Goal: Find specific page/section: Locate a particular part of the current website

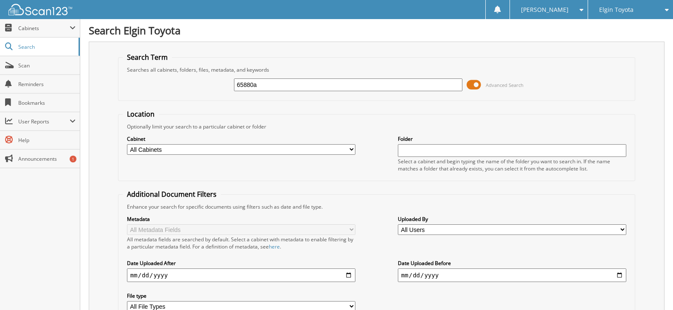
type input "65880a"
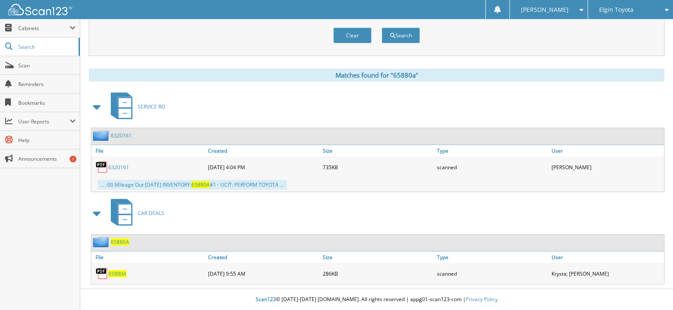
scroll to position [304, 0]
click at [121, 277] on span "65880A" at bounding box center [117, 273] width 18 height 7
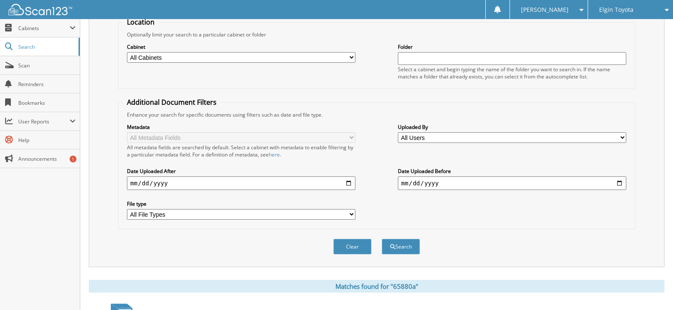
scroll to position [0, 0]
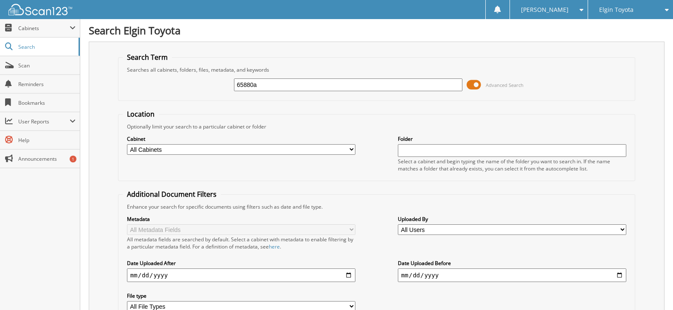
click at [296, 84] on input "65880a" at bounding box center [348, 85] width 228 height 13
type input "65880"
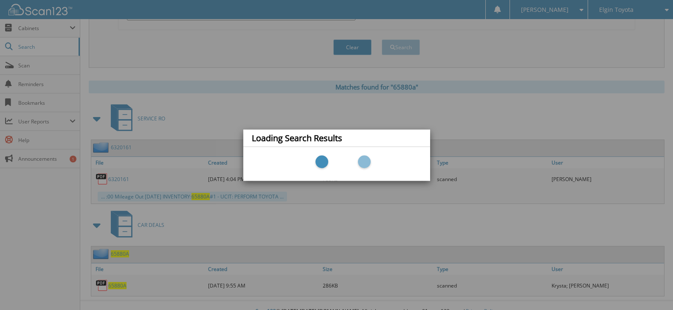
scroll to position [304, 0]
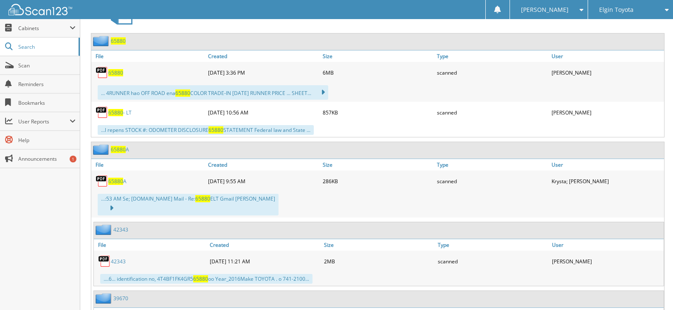
scroll to position [349, 0]
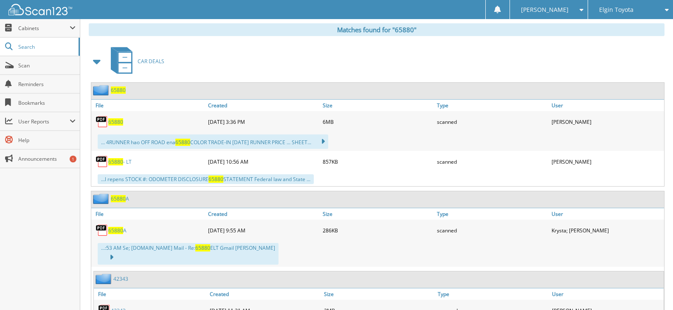
click at [124, 163] on link "65880 - LT" at bounding box center [119, 161] width 23 height 7
